Goal: Task Accomplishment & Management: Manage account settings

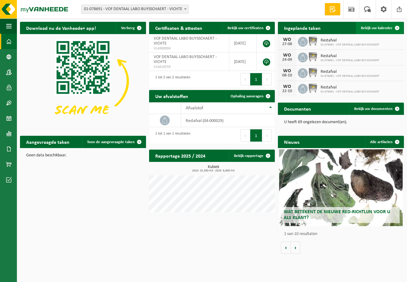
click at [380, 27] on span "Bekijk uw kalender" at bounding box center [377, 28] width 32 height 4
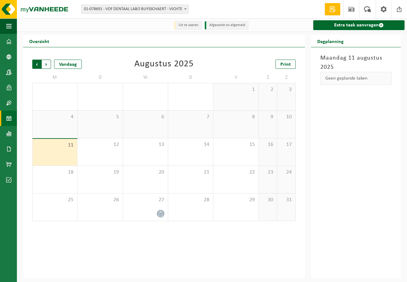
click at [47, 65] on span "Volgende" at bounding box center [46, 64] width 9 height 9
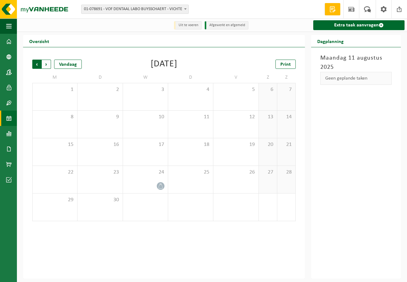
click at [47, 64] on span "Volgende" at bounding box center [46, 64] width 9 height 9
click at [37, 64] on span "Vorige" at bounding box center [36, 64] width 9 height 9
click at [46, 63] on span "Volgende" at bounding box center [46, 64] width 9 height 9
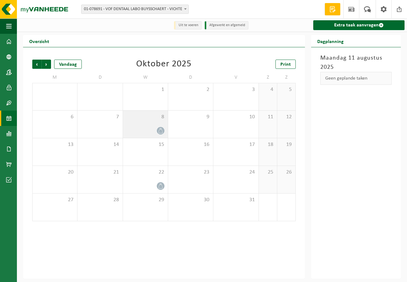
click at [159, 130] on icon at bounding box center [160, 130] width 5 height 5
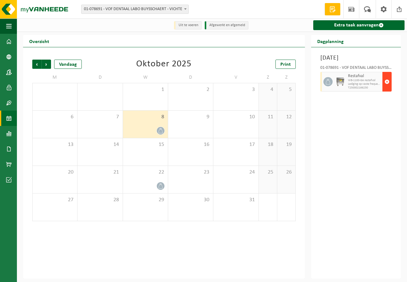
click at [388, 88] on span "button" at bounding box center [387, 82] width 5 height 12
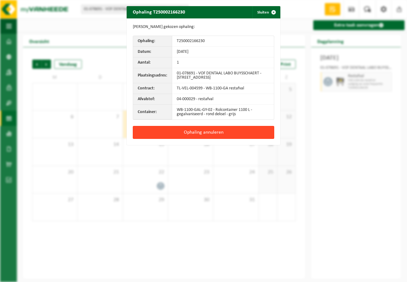
click at [218, 133] on button "Ophaling annuleren" at bounding box center [203, 132] width 141 height 13
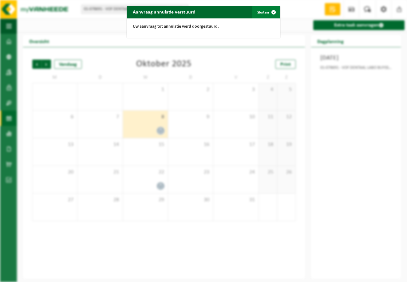
click at [274, 11] on span "button" at bounding box center [273, 12] width 12 height 12
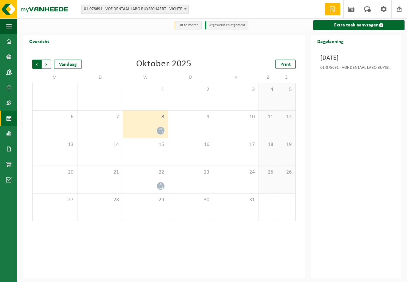
click at [47, 63] on span "Volgende" at bounding box center [46, 64] width 9 height 9
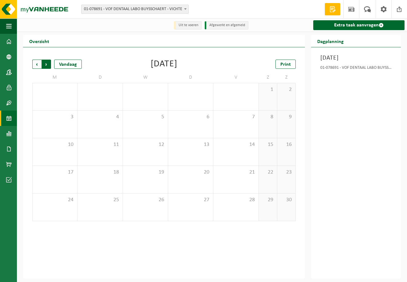
click at [36, 64] on span "Vorige" at bounding box center [36, 64] width 9 height 9
